Goal: Information Seeking & Learning: Learn about a topic

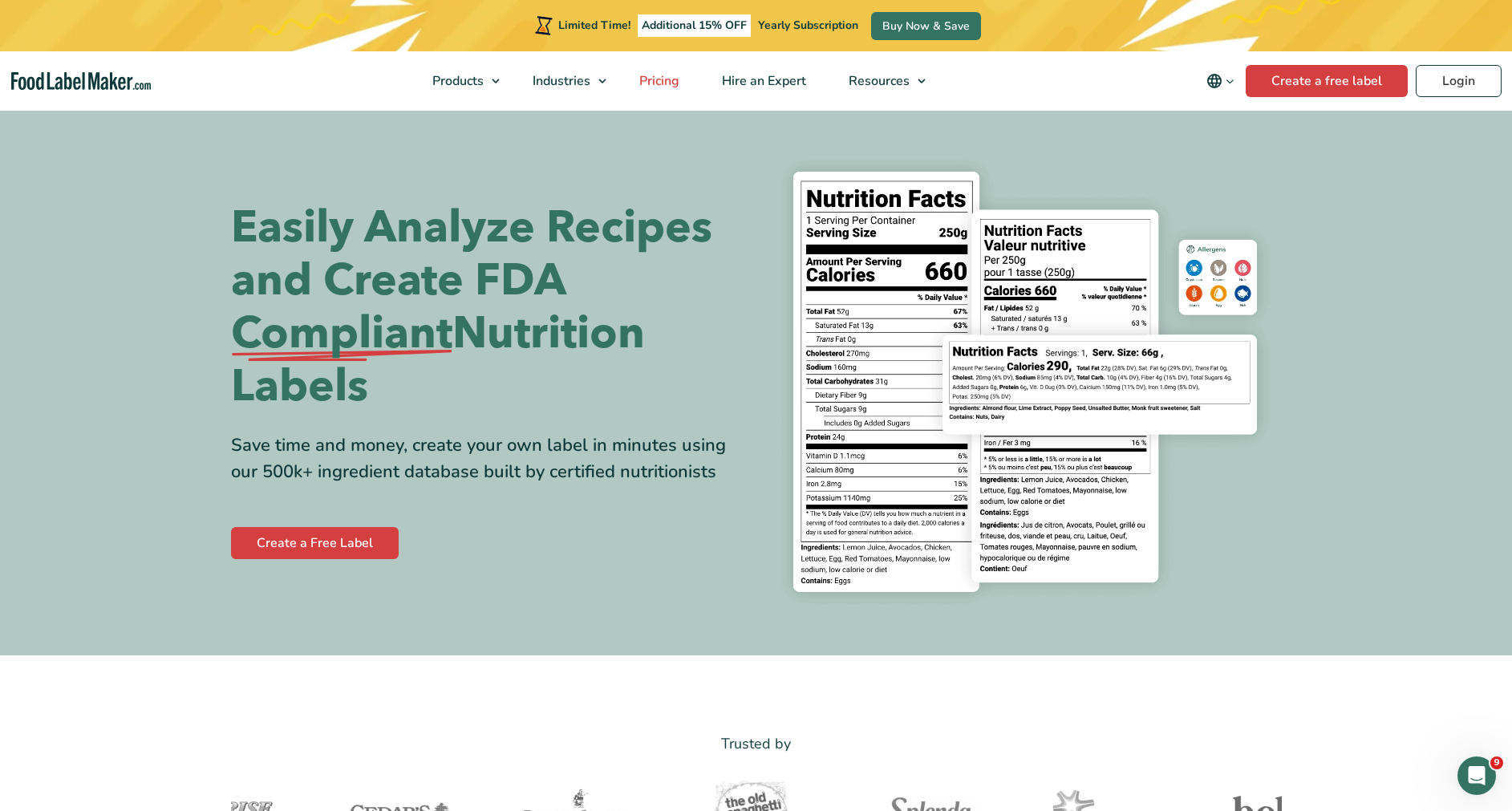
click at [652, 75] on span "Pricing" at bounding box center [658, 80] width 46 height 17
click at [752, 78] on span "Hire an Expert" at bounding box center [762, 80] width 90 height 17
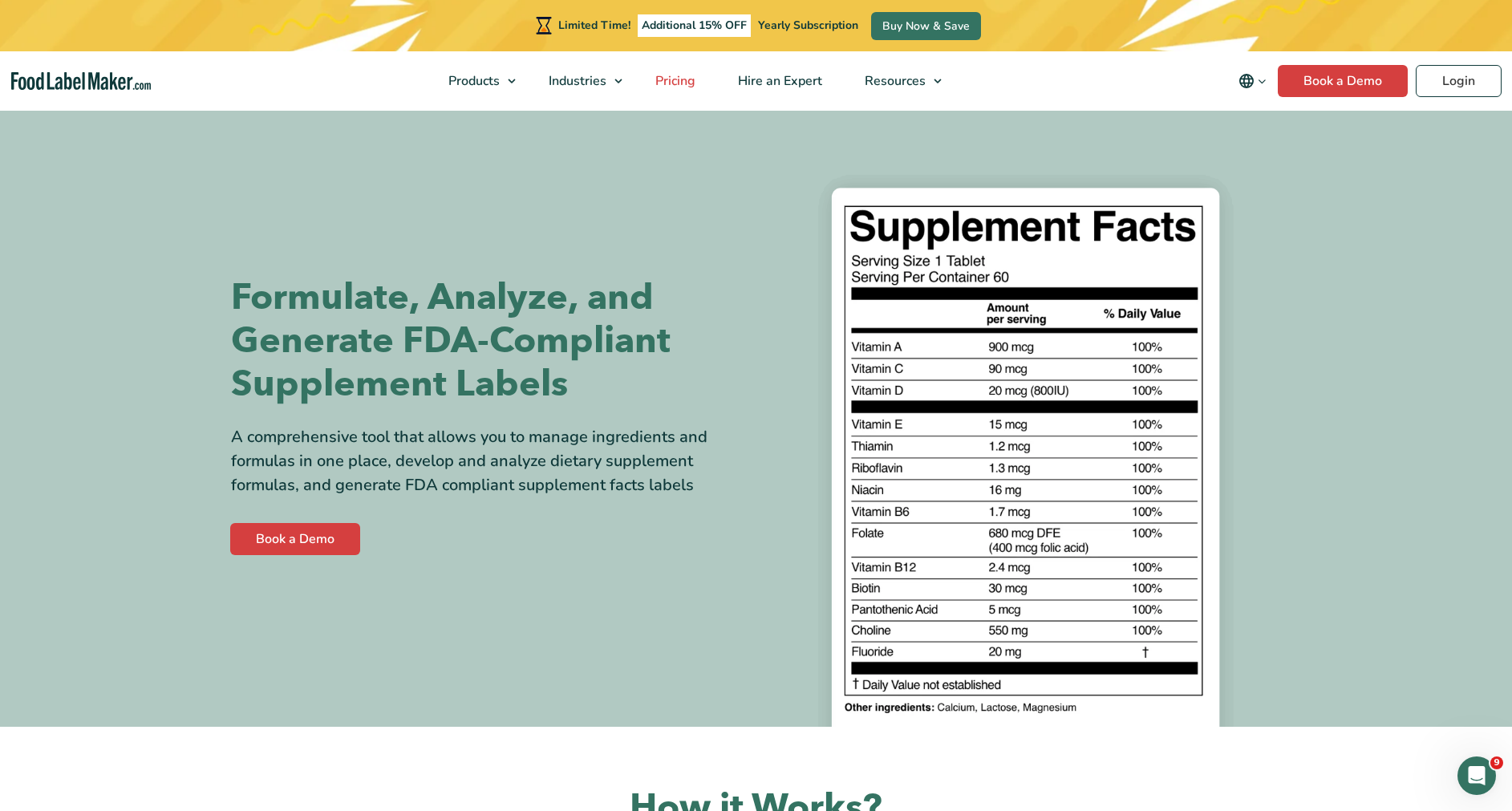
click at [703, 79] on link "Pricing" at bounding box center [674, 81] width 79 height 60
